Goal: Check status: Check status

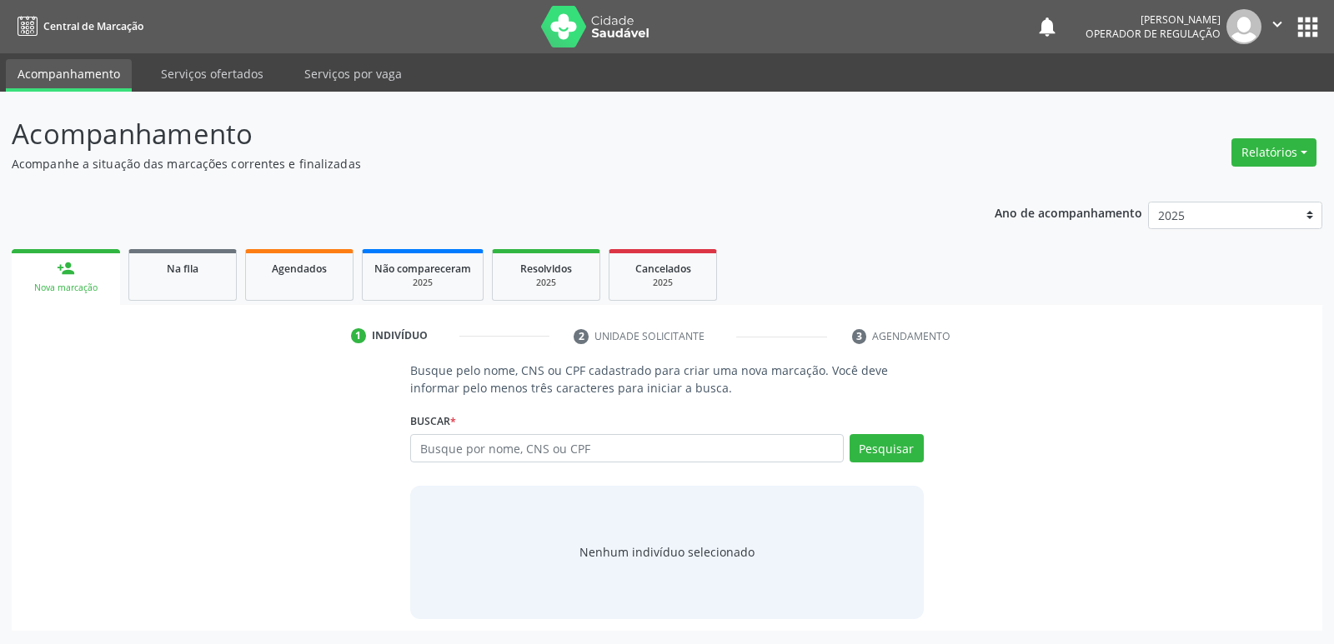
click at [279, 278] on link "Agendados" at bounding box center [299, 275] width 108 height 52
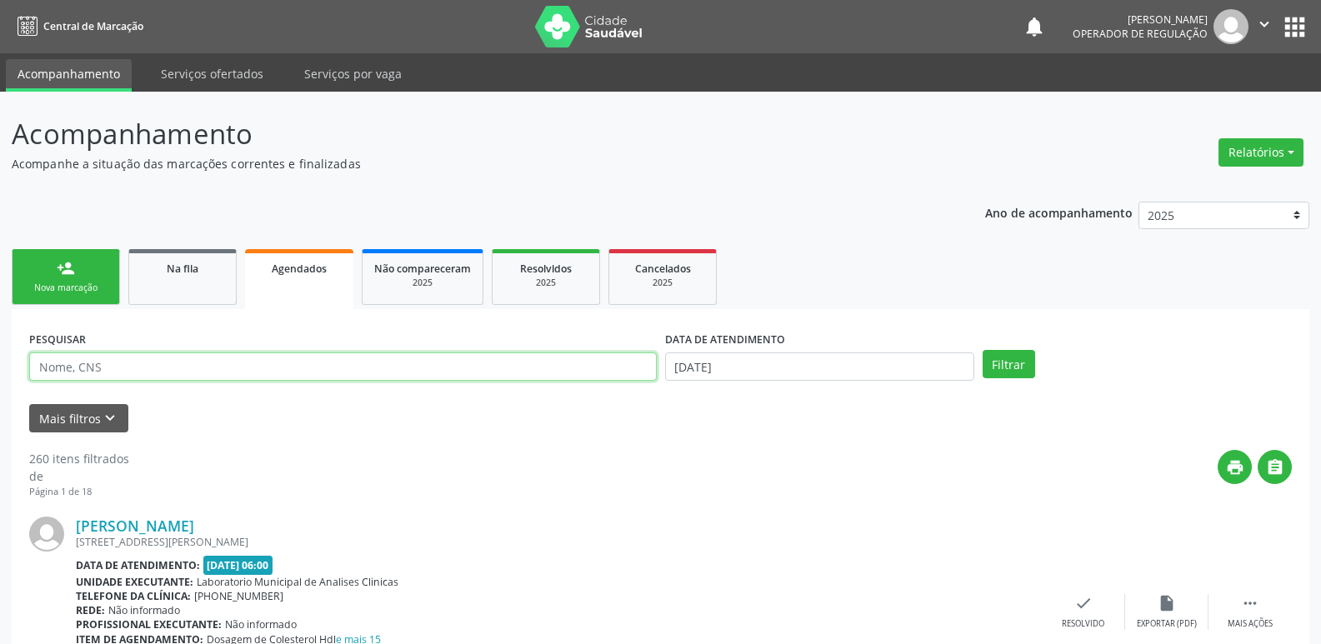
click at [185, 369] on input "text" at bounding box center [343, 367] width 628 height 28
type input "[PERSON_NAME] AM"
click at [983, 350] on button "Filtrar" at bounding box center [1009, 364] width 53 height 28
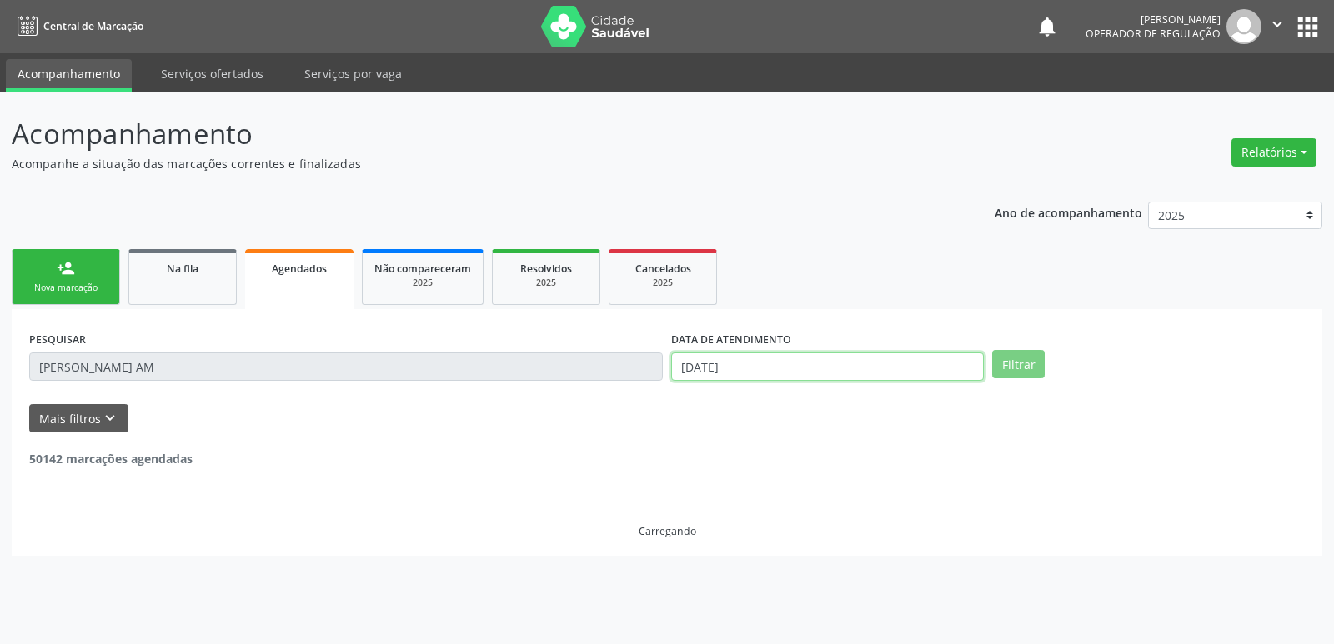
click at [752, 360] on input "[DATE]" at bounding box center [827, 367] width 313 height 28
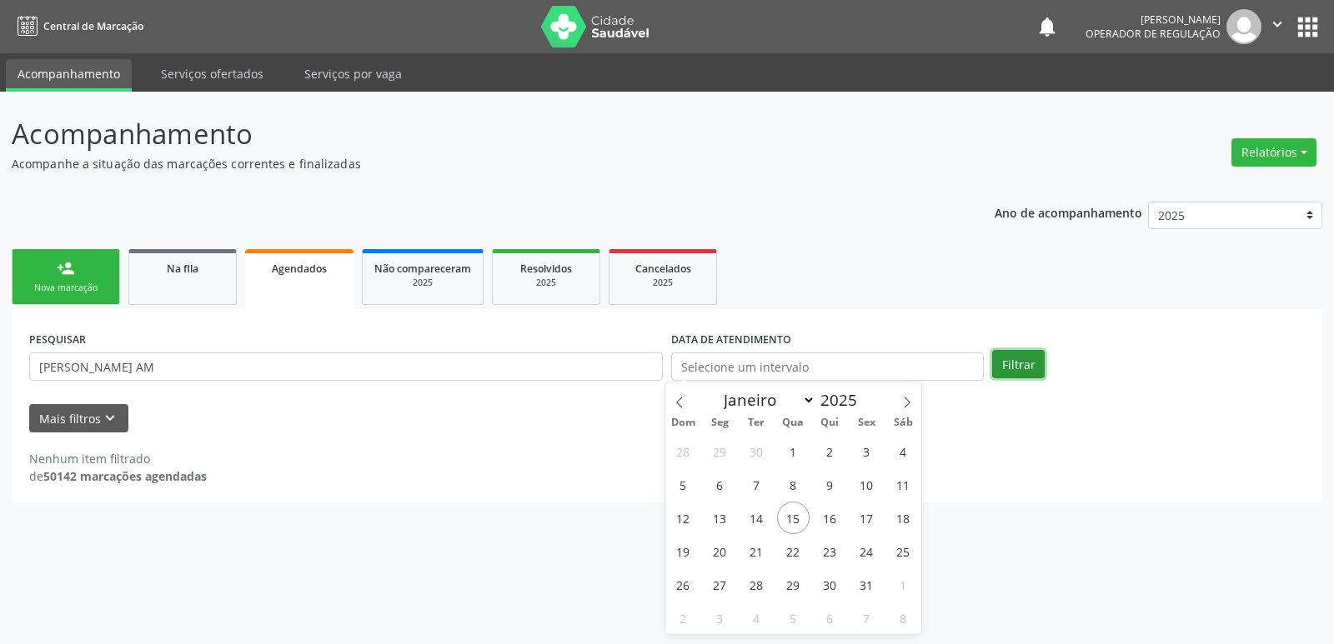
click at [1033, 367] on button "Filtrar" at bounding box center [1018, 364] width 53 height 28
click at [186, 279] on link "Na fila" at bounding box center [182, 277] width 108 height 56
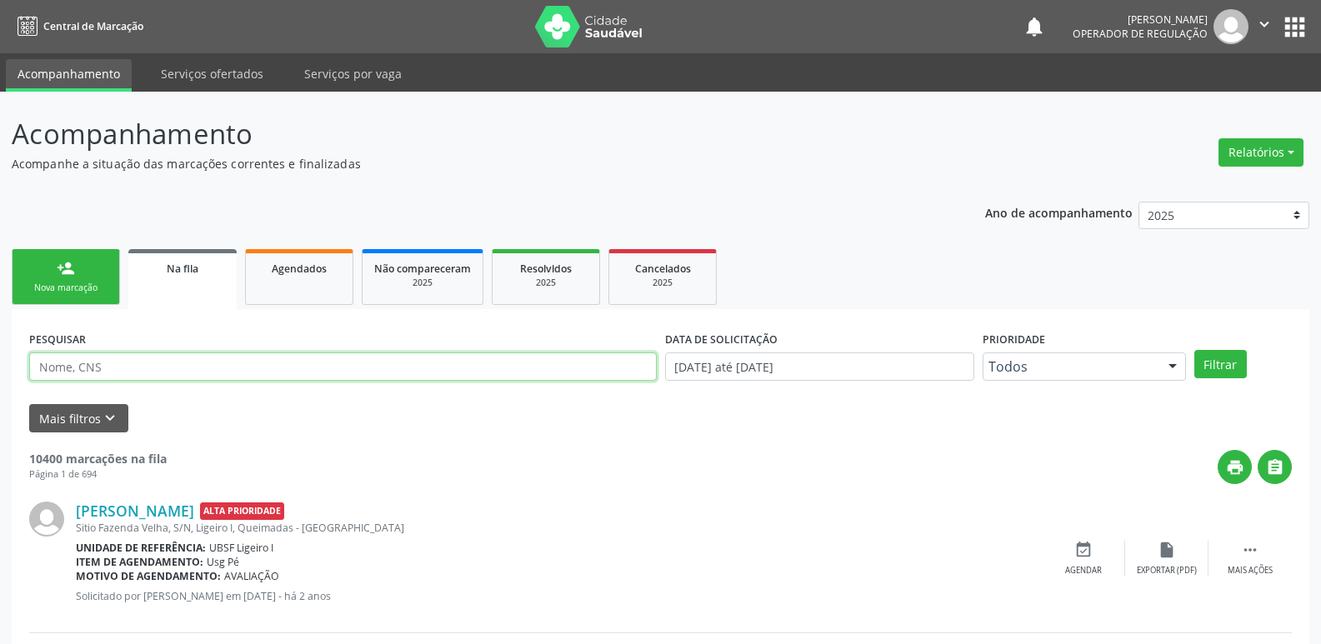
click at [158, 369] on input "text" at bounding box center [343, 367] width 628 height 28
type input "[PERSON_NAME] AM"
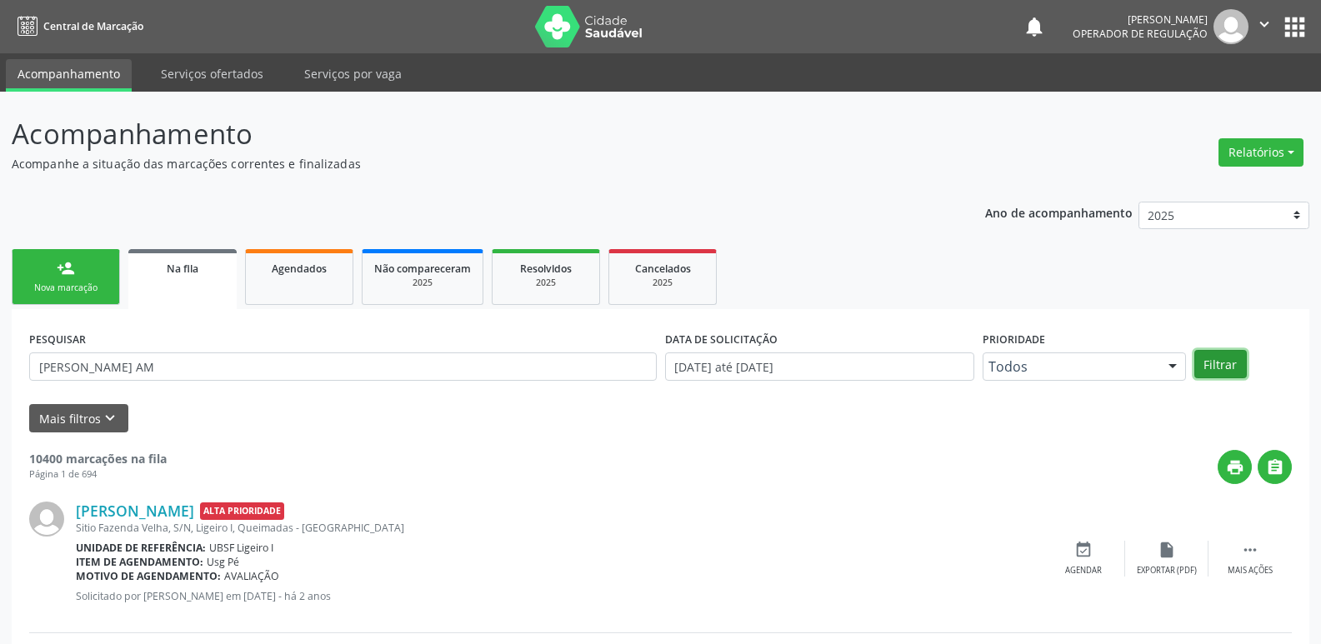
click at [1235, 369] on button "Filtrar" at bounding box center [1221, 364] width 53 height 28
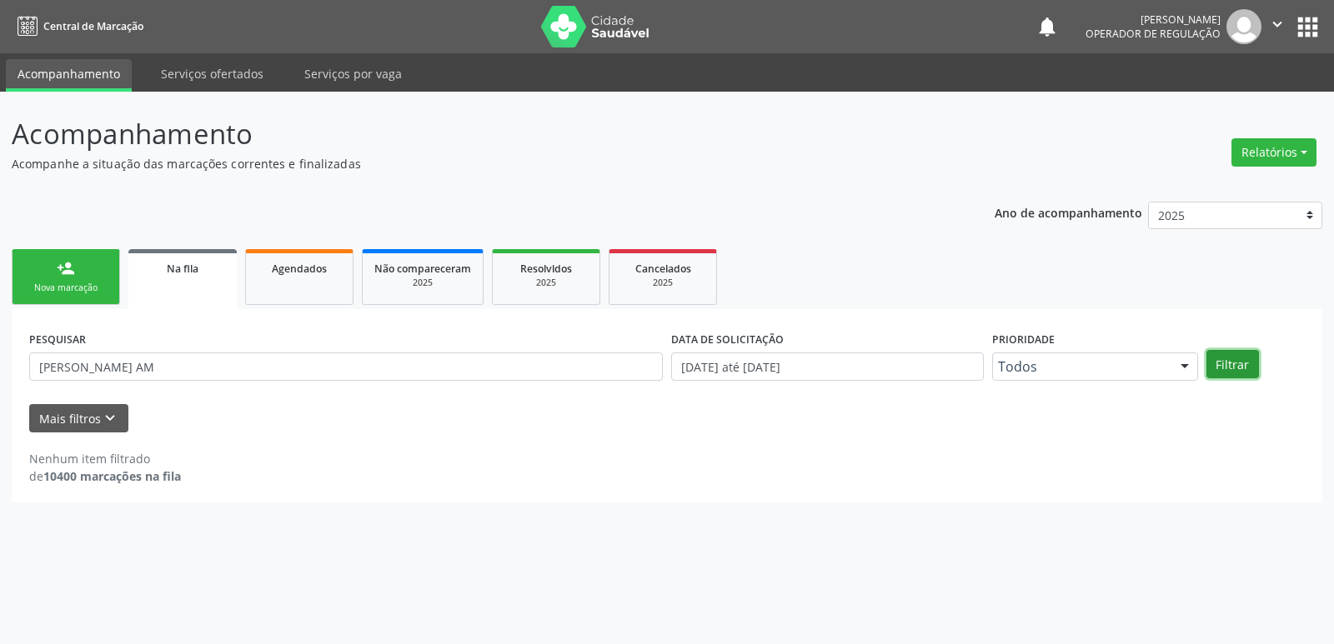
click at [1231, 359] on button "Filtrar" at bounding box center [1232, 364] width 53 height 28
